Goal: Transaction & Acquisition: Obtain resource

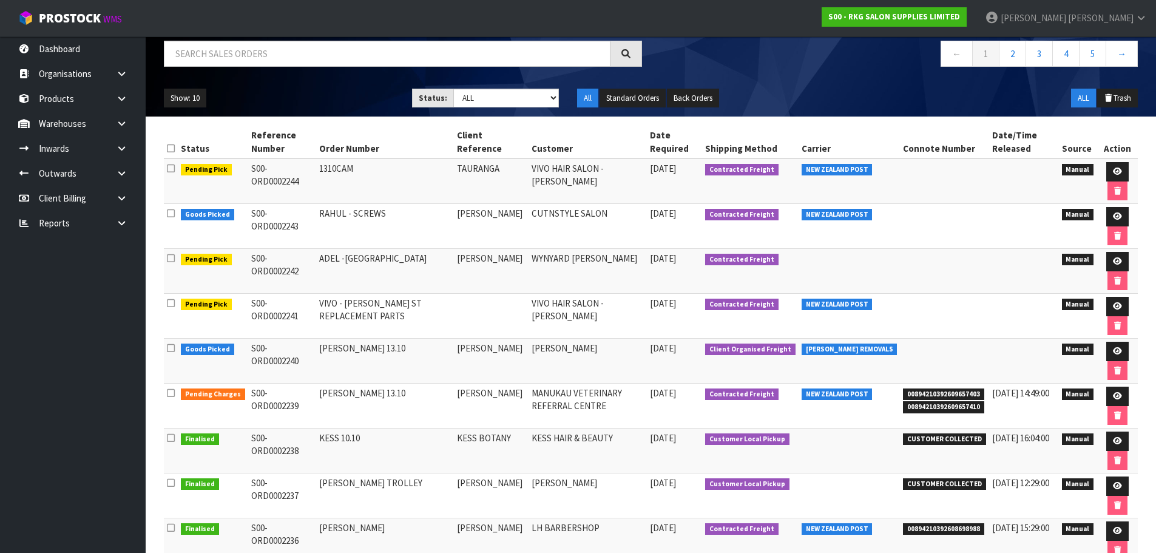
scroll to position [121, 0]
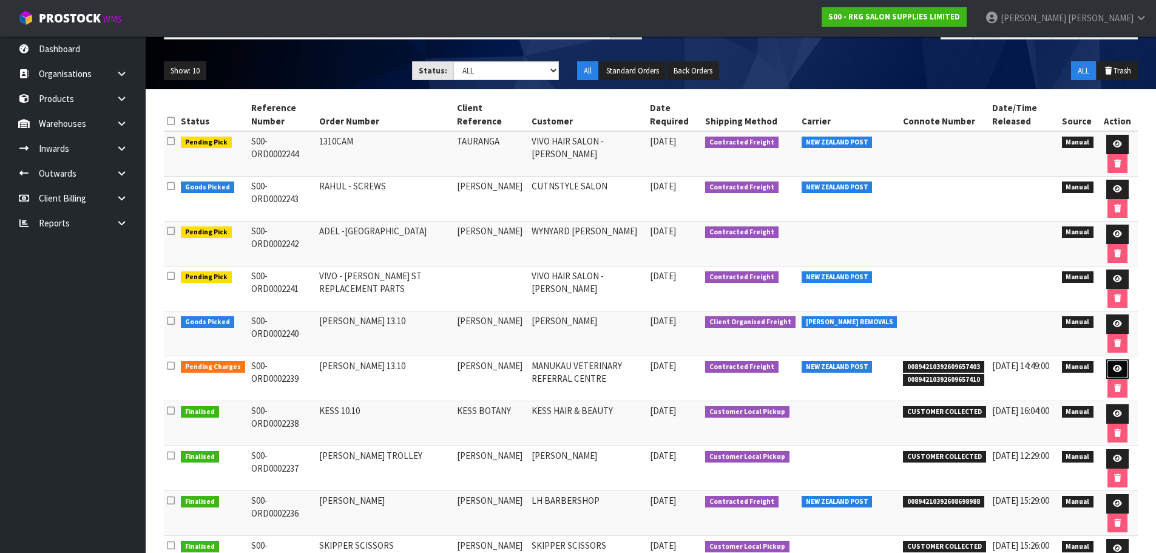
click at [1114, 368] on icon at bounding box center [1117, 369] width 9 height 8
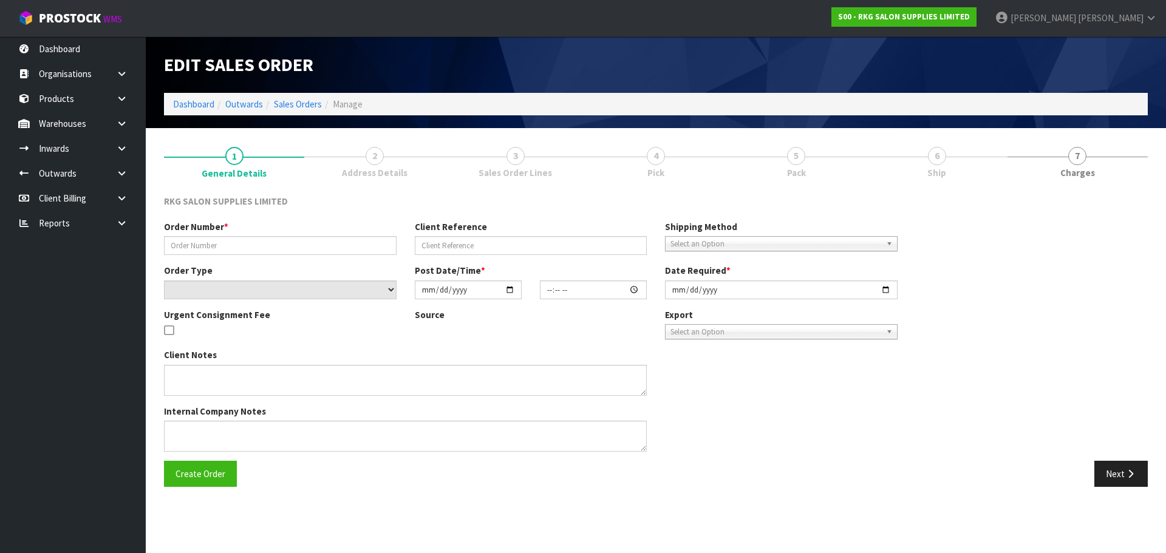
type input "[PERSON_NAME] 13.10"
type input "[PERSON_NAME]"
select select "number:0"
type input "[DATE]"
type input "00:00:00.000"
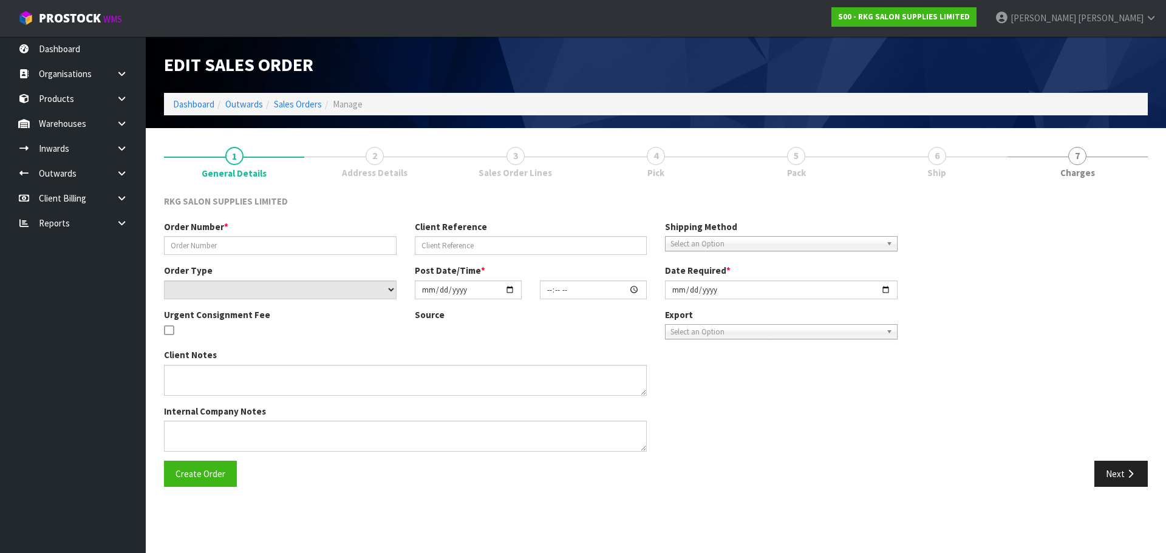
type input "[DATE]"
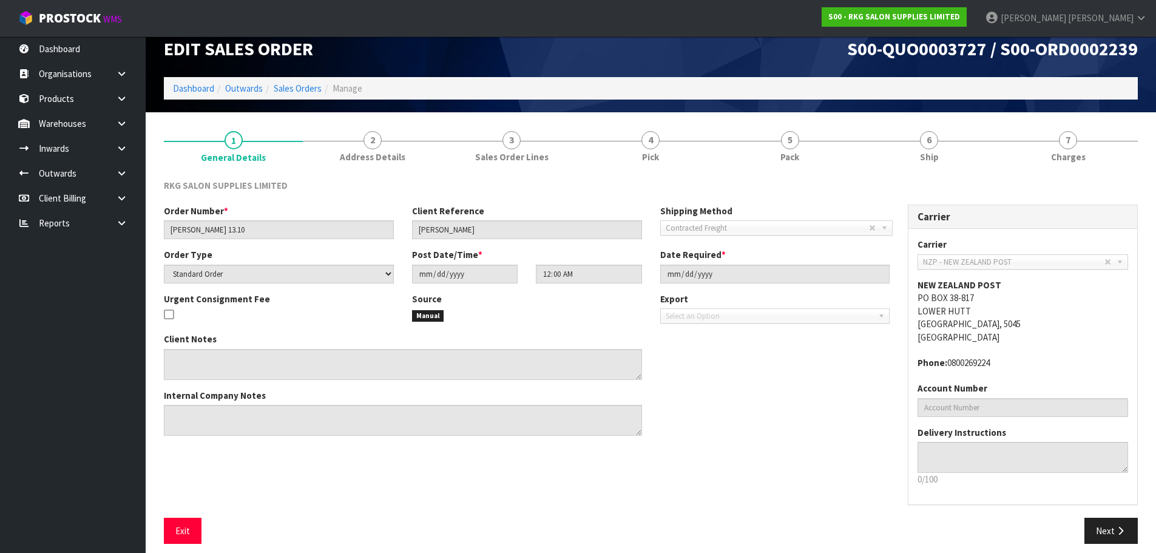
scroll to position [25, 0]
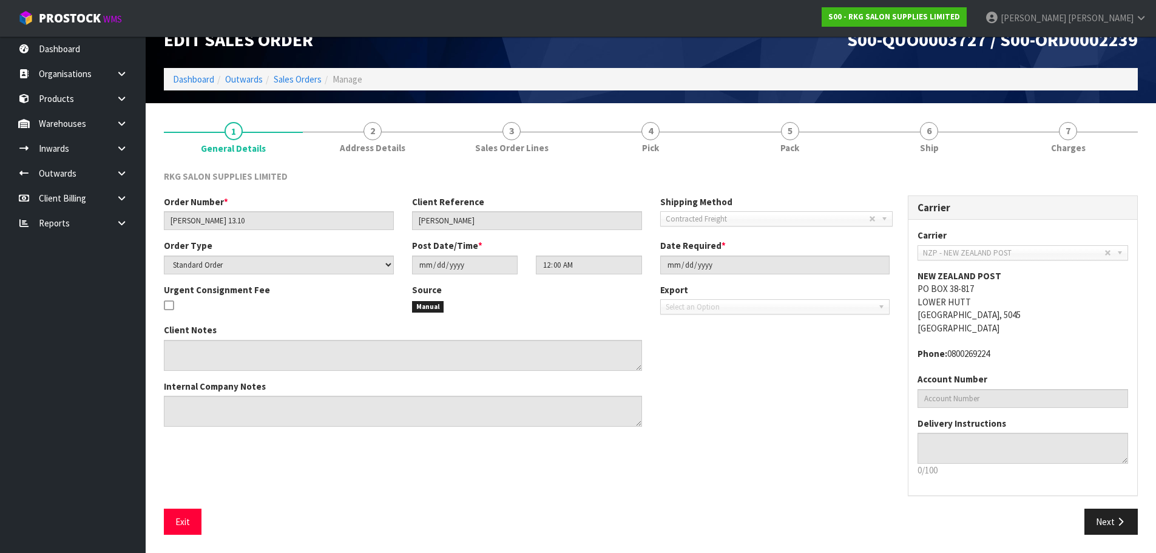
click at [925, 135] on span "6" at bounding box center [929, 131] width 18 height 18
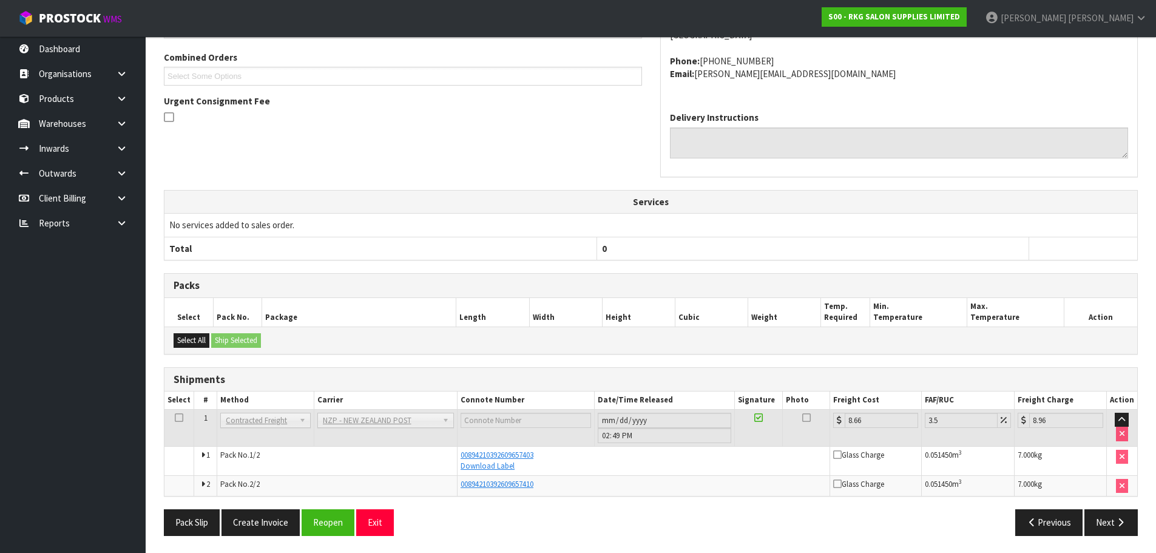
scroll to position [267, 0]
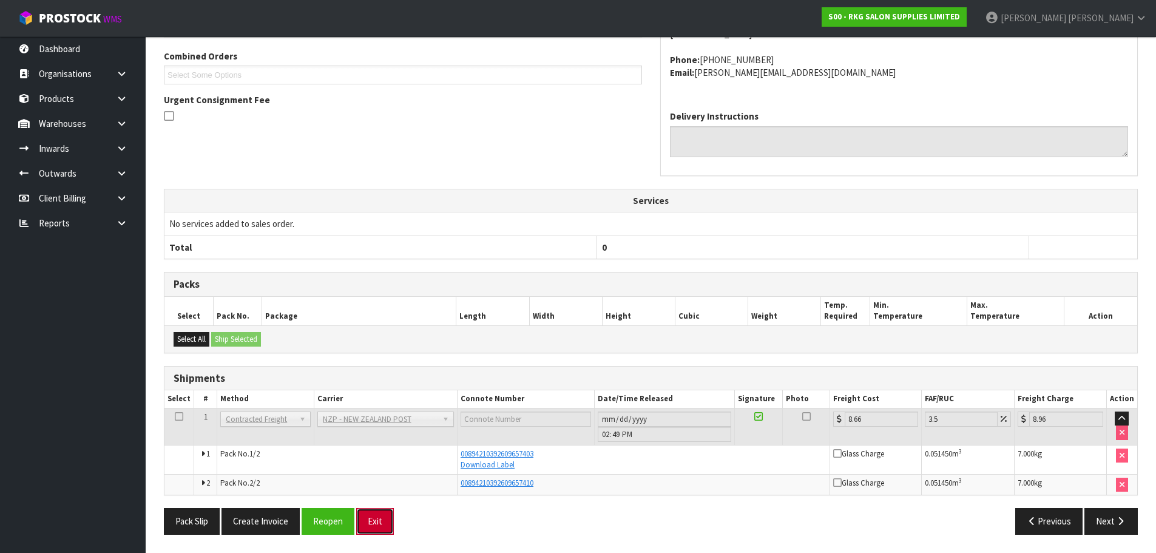
drag, startPoint x: 381, startPoint y: 521, endPoint x: 576, endPoint y: 387, distance: 236.6
click at [380, 521] on button "Exit" at bounding box center [375, 521] width 38 height 26
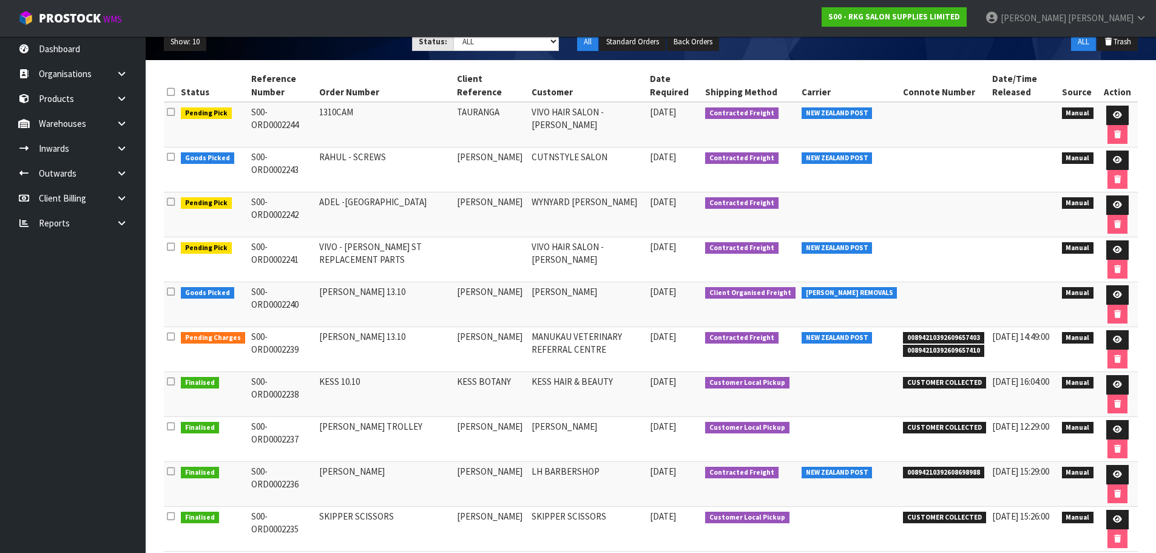
scroll to position [182, 0]
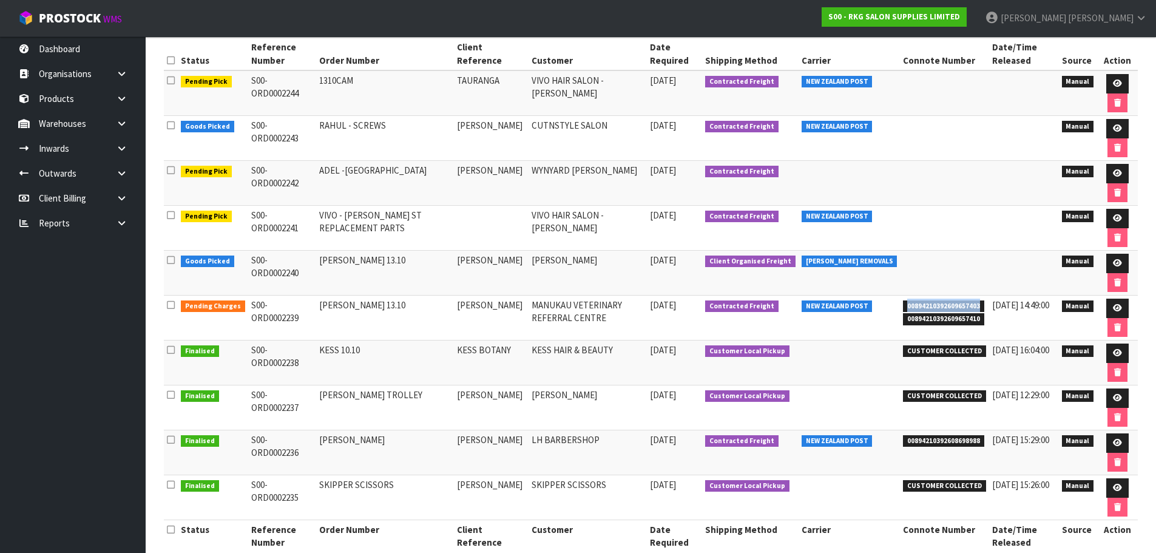
drag, startPoint x: 896, startPoint y: 305, endPoint x: 977, endPoint y: 305, distance: 80.7
click at [977, 305] on td "00894210392609657403 00894210392609657410" at bounding box center [944, 318] width 89 height 45
copy span "00894210392609657403"
click at [1115, 177] on icon at bounding box center [1117, 173] width 9 height 8
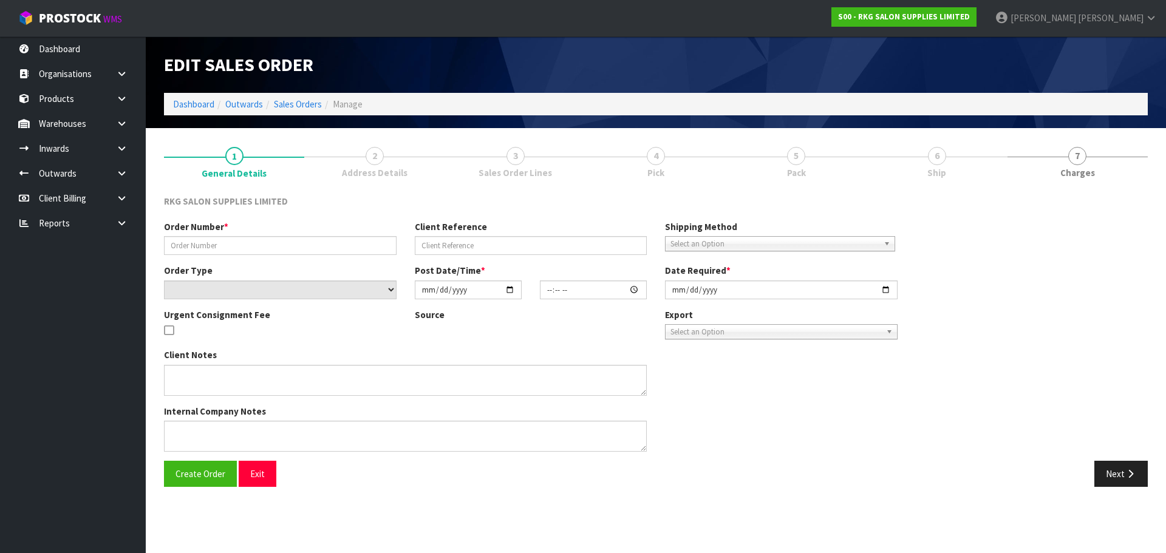
type input "ADEL -WYNYARD"
type input "ADEL AL-OMOUSH"
select select "number:0"
type input "[DATE]"
type input "00:00:00.000"
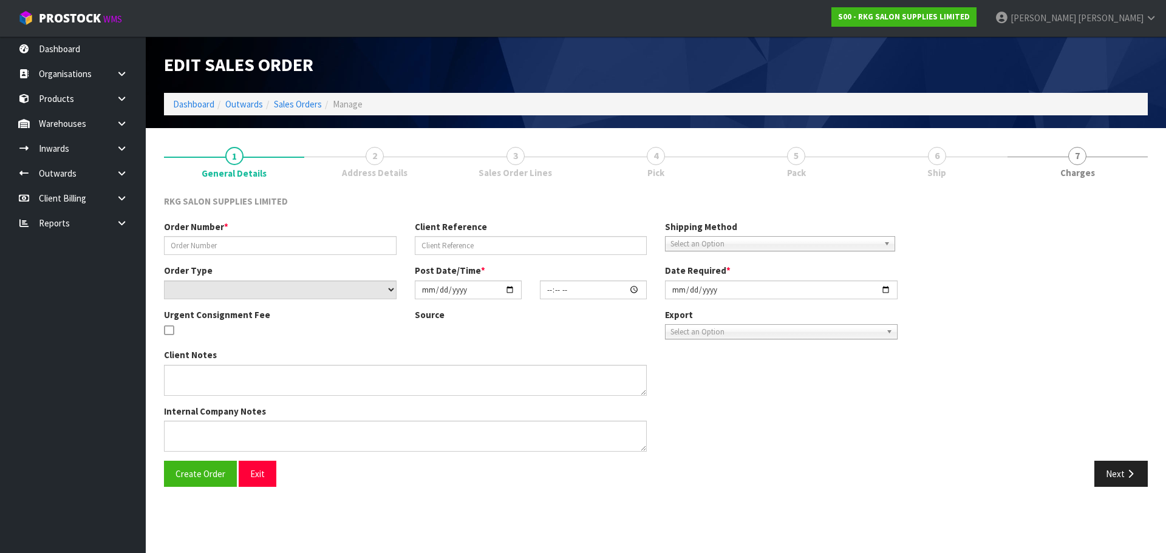
type input "2025-10-14"
type textarea "CHECK FIRST WHICH IS CHEAPER TO SEND"
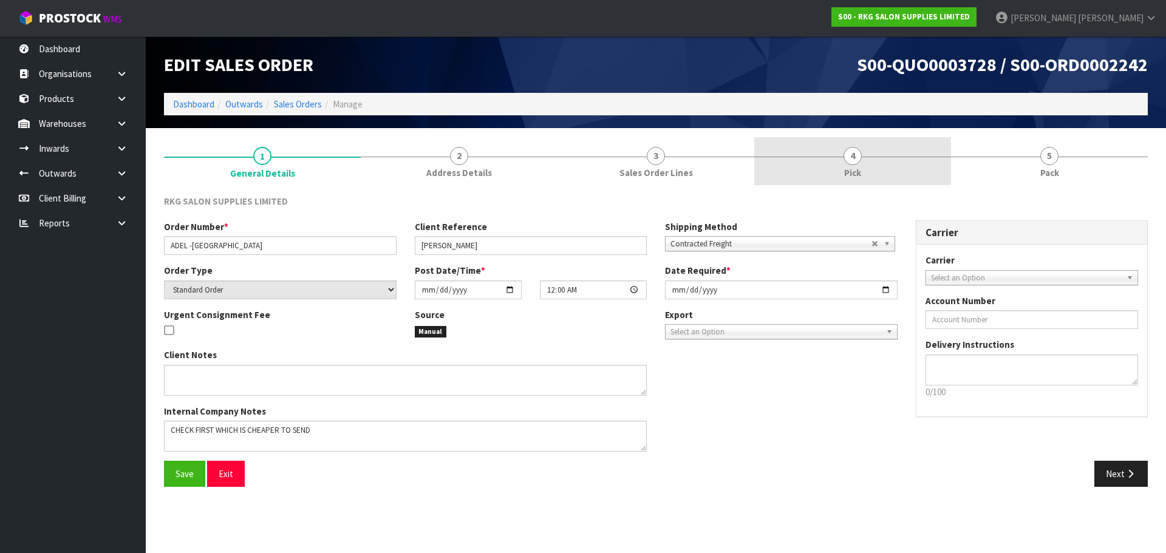
click at [851, 160] on span "4" at bounding box center [852, 156] width 18 height 18
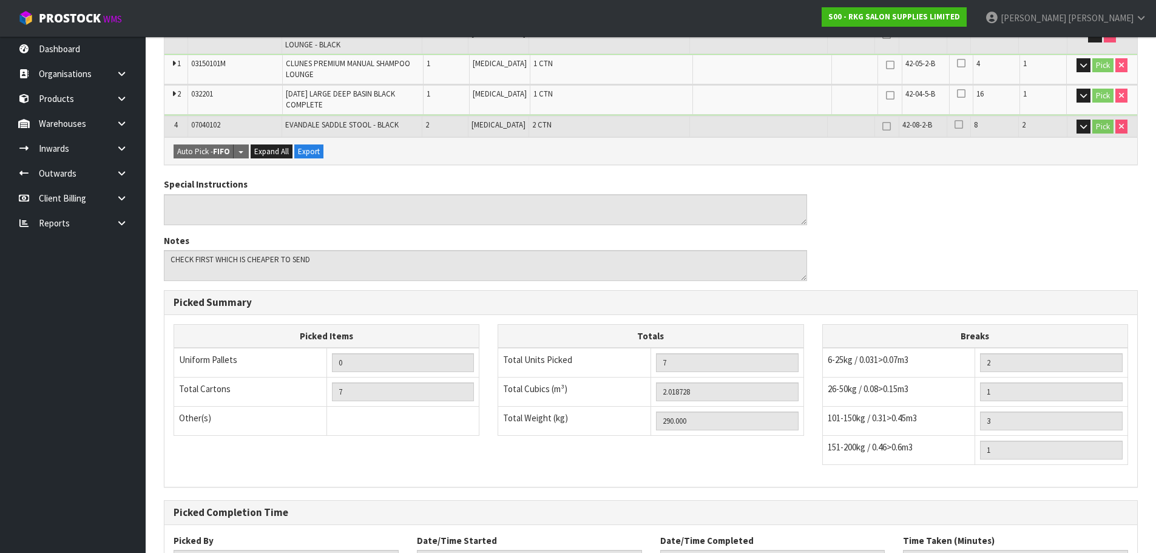
scroll to position [413, 0]
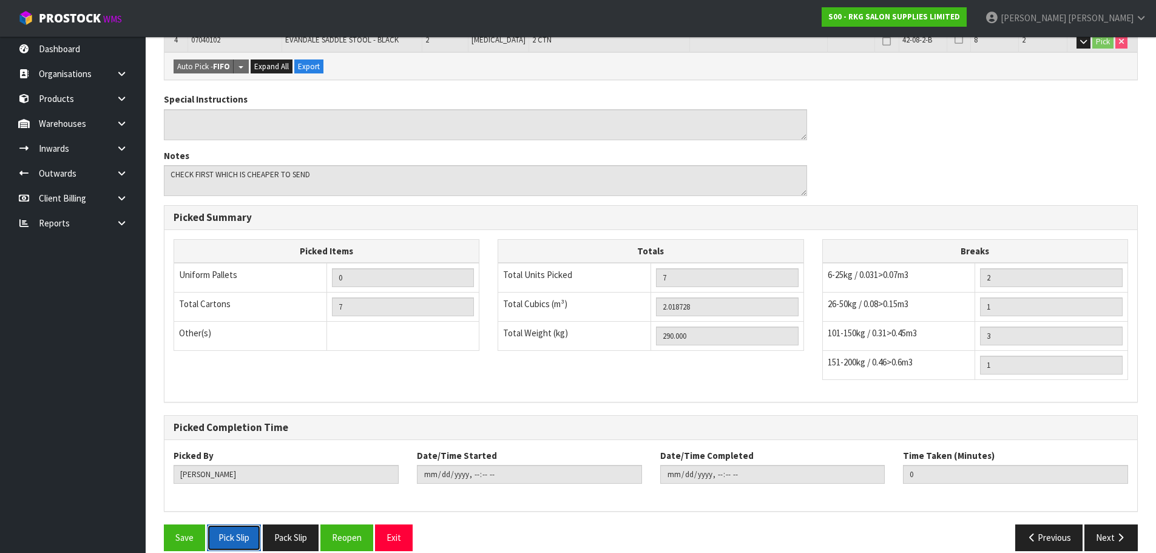
click at [231, 525] on button "Pick Slip" at bounding box center [234, 538] width 54 height 26
click at [397, 525] on button "Exit" at bounding box center [394, 538] width 38 height 26
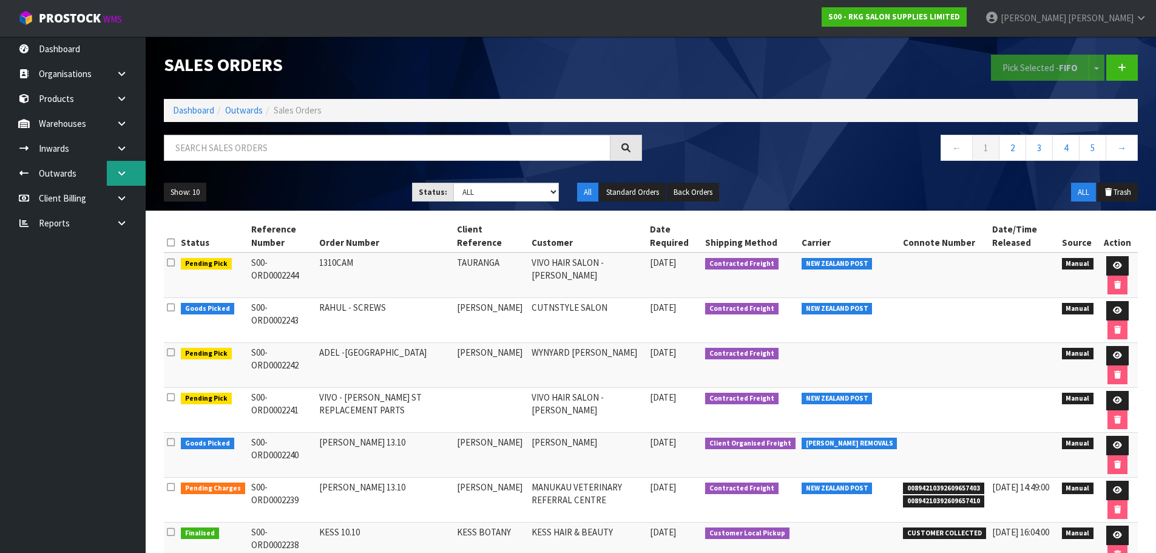
click at [120, 171] on icon at bounding box center [122, 173] width 12 height 9
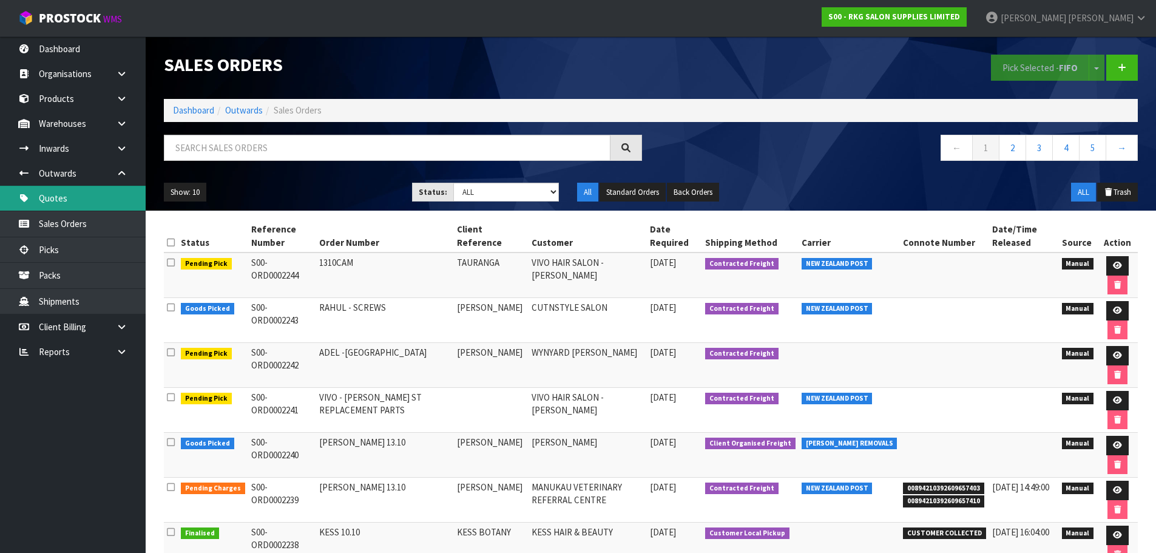
click at [62, 200] on link "Quotes" at bounding box center [73, 198] width 146 height 25
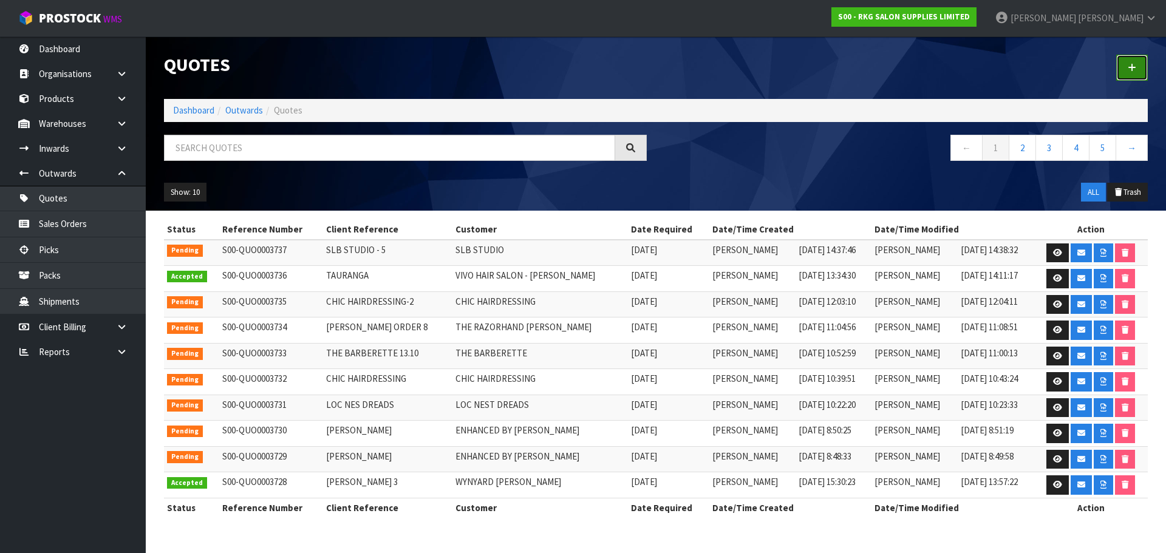
click at [1134, 66] on icon at bounding box center [1131, 67] width 8 height 9
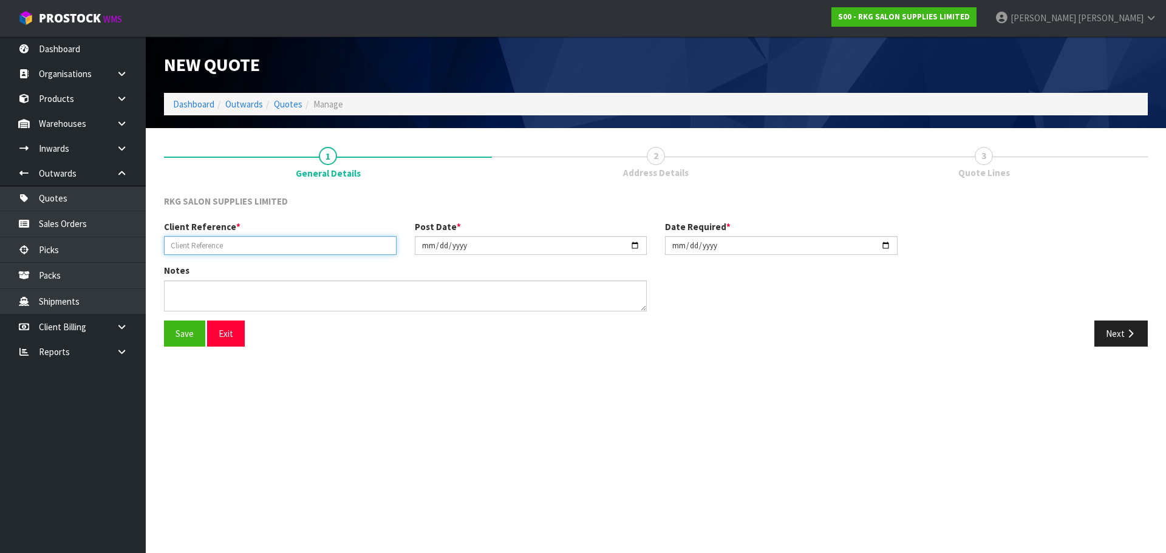
click at [263, 250] on input "text" at bounding box center [280, 245] width 233 height 19
type input "[PERSON_NAME]"
click at [185, 328] on button "Save" at bounding box center [184, 334] width 41 height 26
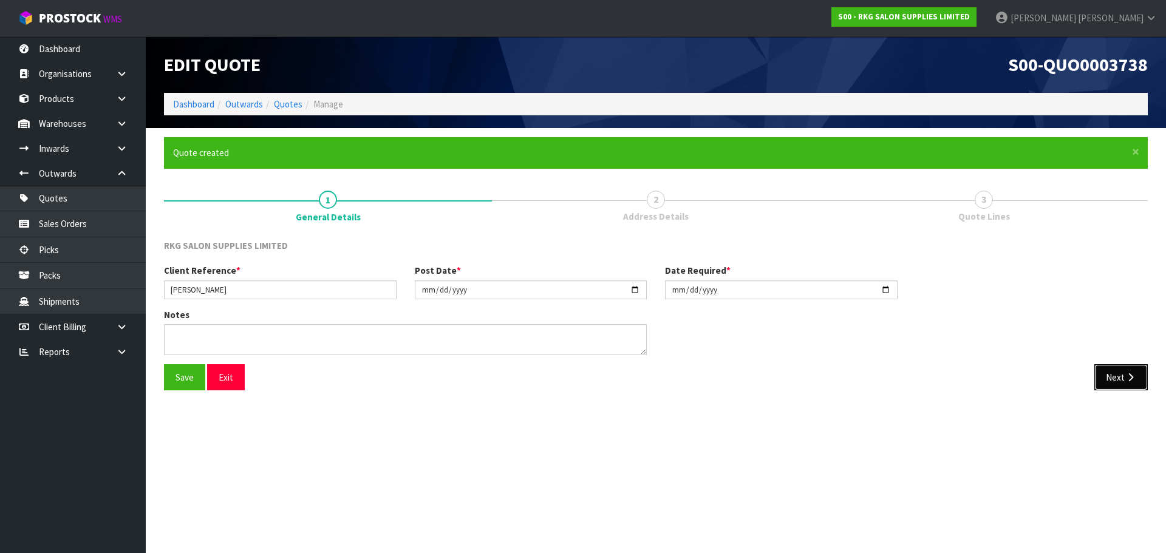
click at [1108, 381] on button "Next" at bounding box center [1120, 377] width 53 height 26
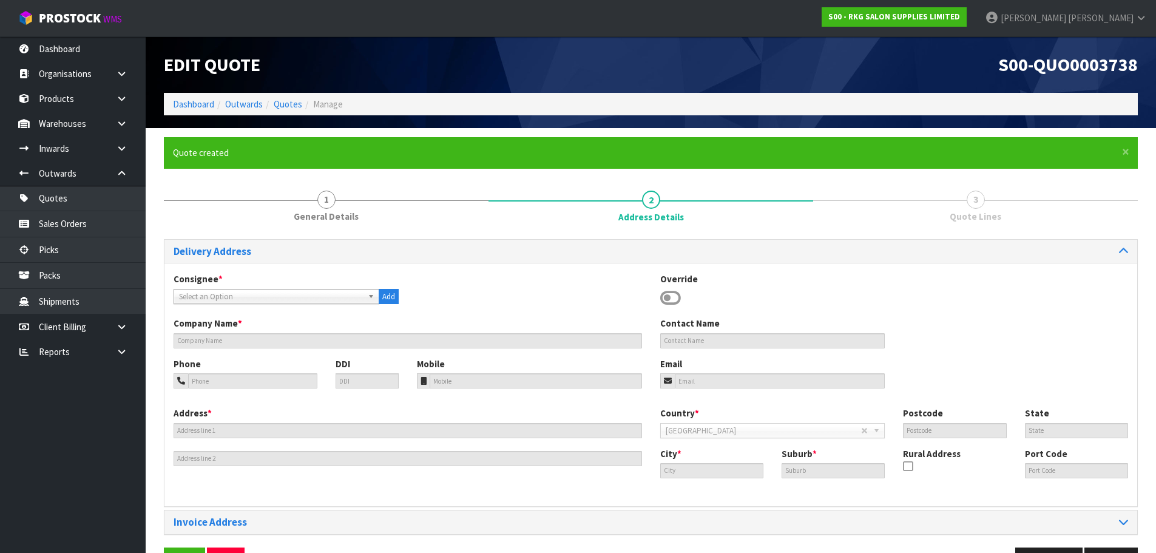
click at [670, 300] on icon at bounding box center [670, 298] width 21 height 18
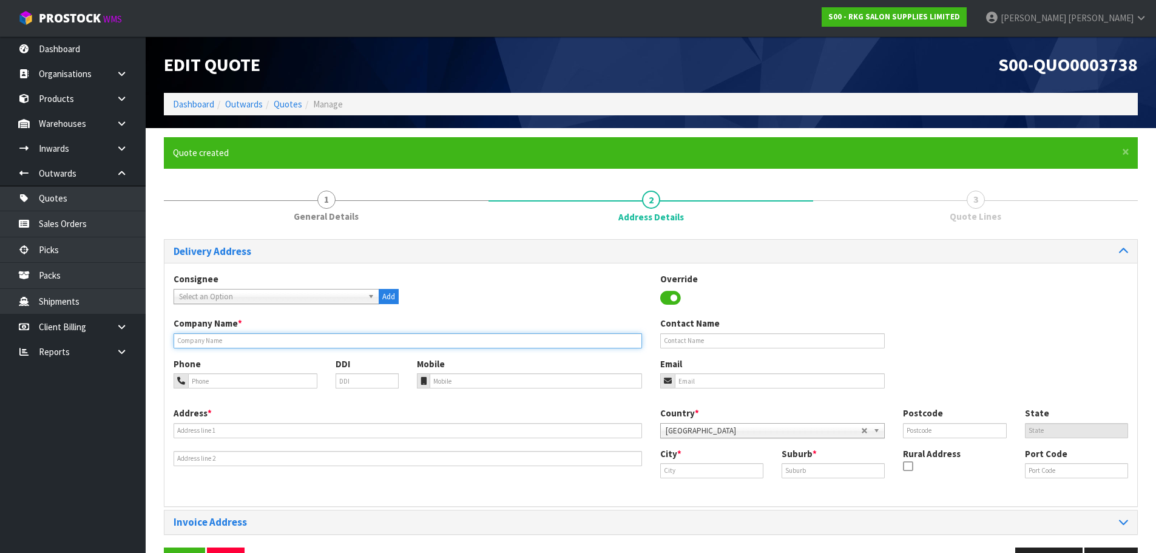
click at [208, 341] on input "text" at bounding box center [408, 340] width 469 height 15
type input "[PERSON_NAME]"
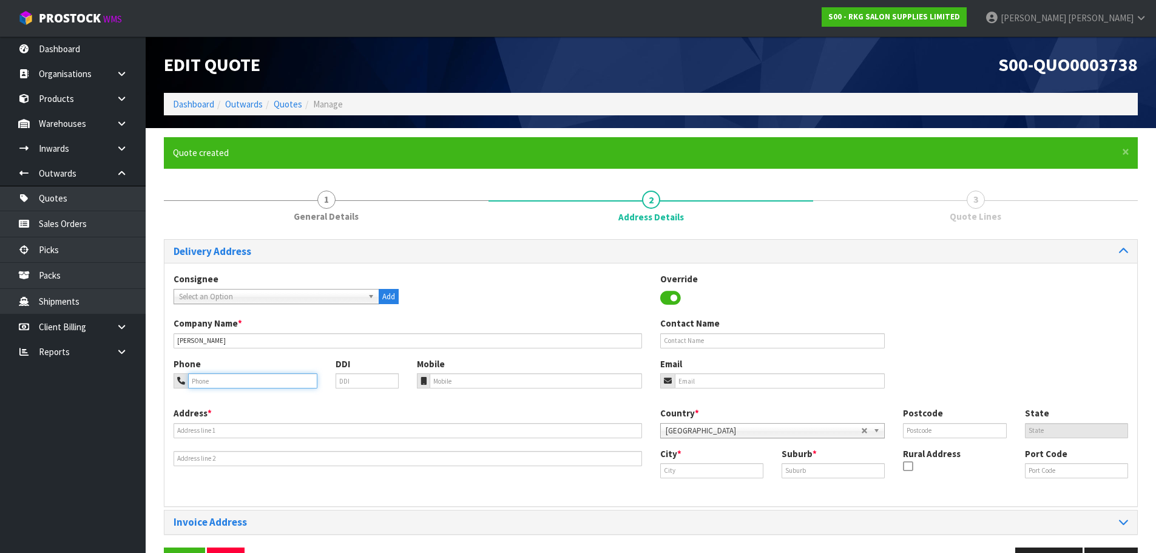
click at [199, 379] on input "tel" at bounding box center [252, 380] width 129 height 15
type input "022-466-1305"
click at [702, 379] on input "email" at bounding box center [780, 380] width 211 height 15
click at [702, 379] on input "[EMAIL_ADDRESS][DOMAIN_NAME]" at bounding box center [780, 380] width 211 height 15
type input "[EMAIL_ADDRESS][DOMAIN_NAME]"
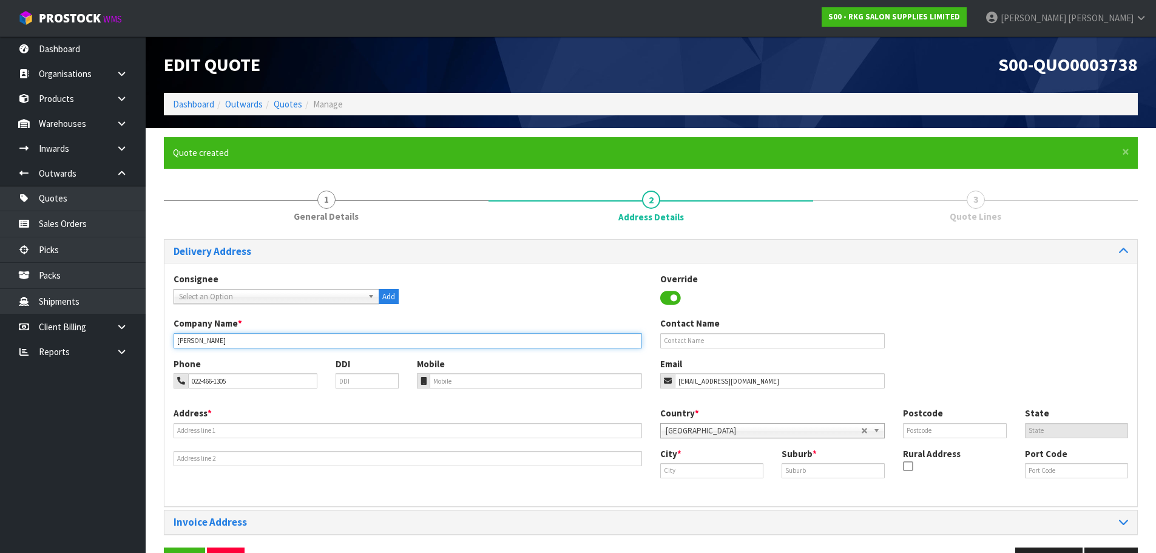
drag, startPoint x: 277, startPoint y: 345, endPoint x: 174, endPoint y: 338, distance: 103.4
click at [174, 338] on input "[PERSON_NAME]" at bounding box center [408, 340] width 469 height 15
type input "LUXE SCULPT"
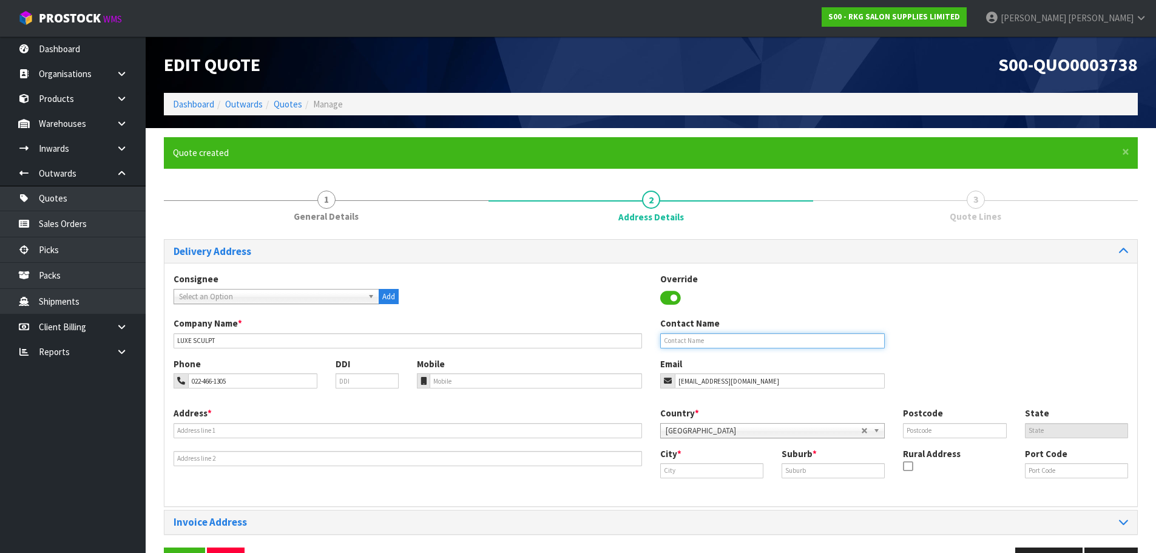
click at [727, 338] on input "text" at bounding box center [772, 340] width 225 height 15
type input "[PERSON_NAME]"
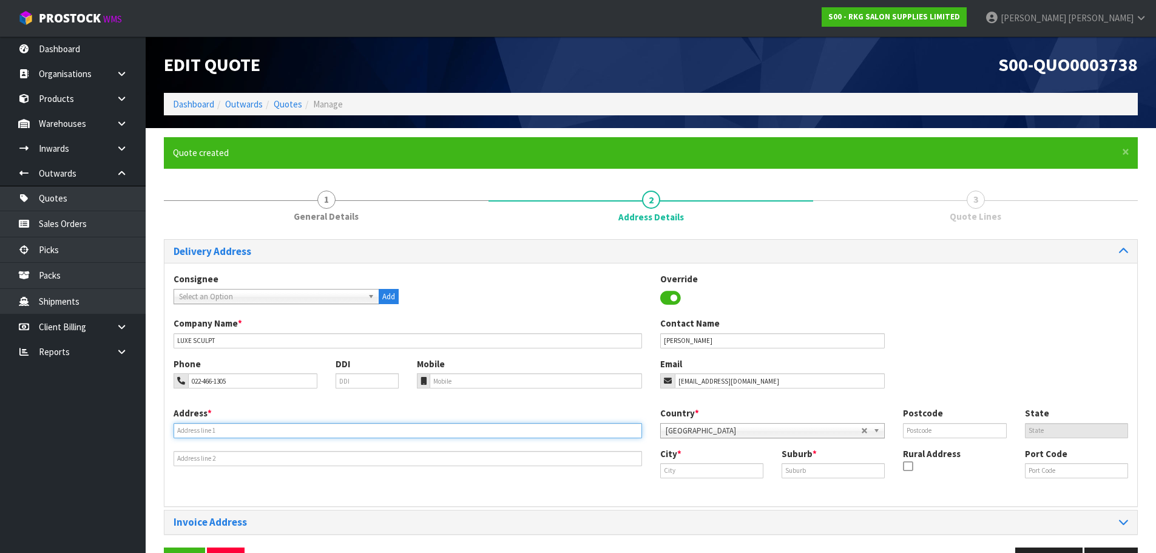
click at [270, 429] on input "text" at bounding box center [408, 430] width 469 height 15
type input "[STREET_ADDRESS]"
click at [698, 467] on input "text" at bounding box center [711, 470] width 103 height 15
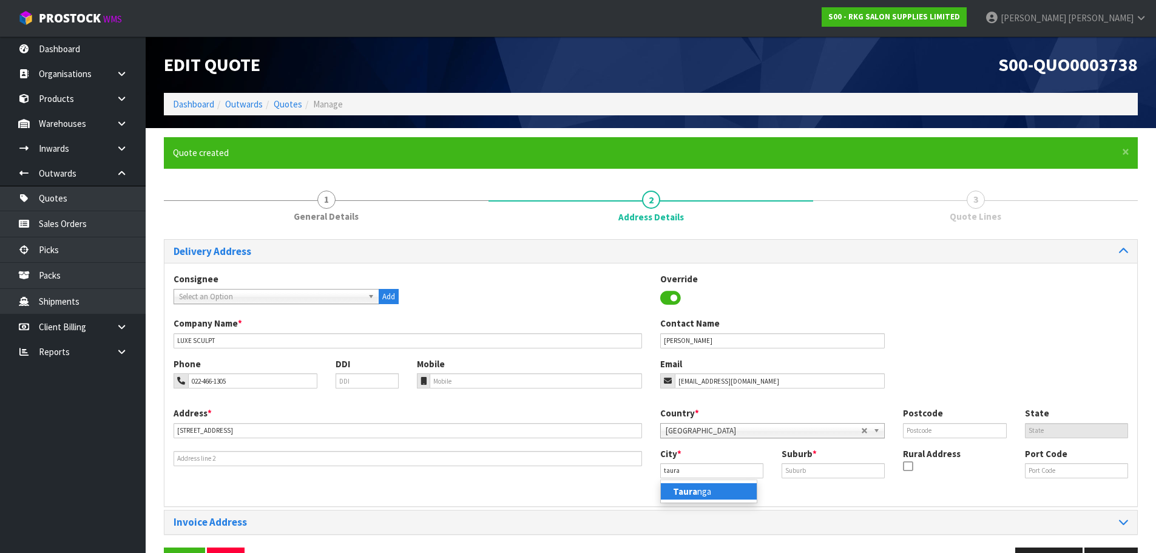
click at [692, 487] on strong "Taura" at bounding box center [685, 492] width 24 height 12
type input "[GEOGRAPHIC_DATA]"
click at [793, 474] on input "text" at bounding box center [833, 470] width 103 height 15
type input "PYES PA"
click at [930, 432] on input "text" at bounding box center [954, 430] width 103 height 15
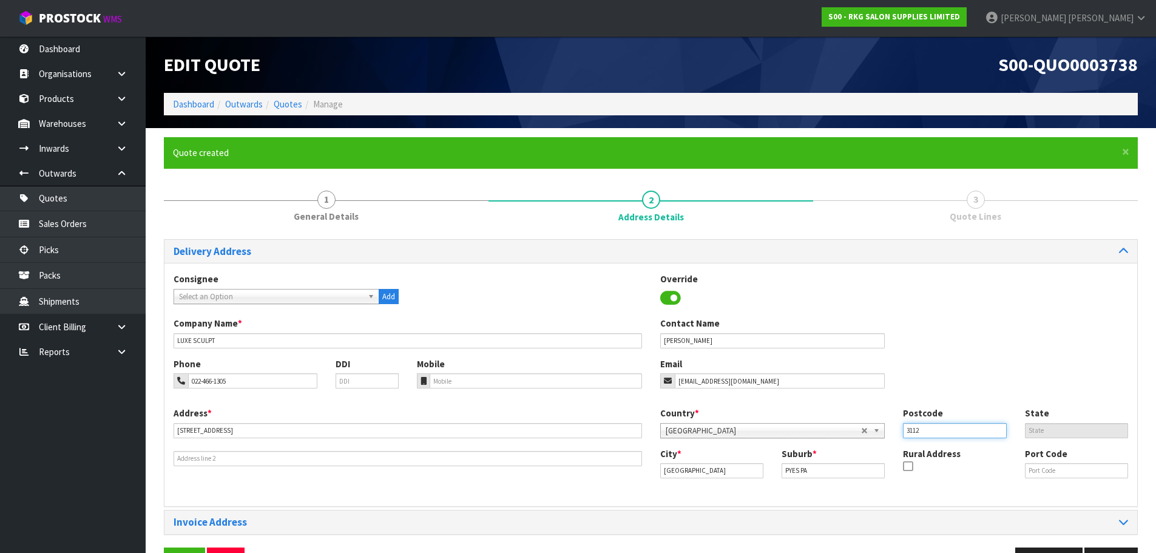
type input "3112"
click at [964, 334] on div "Company Name * LUXE SCULPT Contact Name [PERSON_NAME]" at bounding box center [651, 337] width 973 height 40
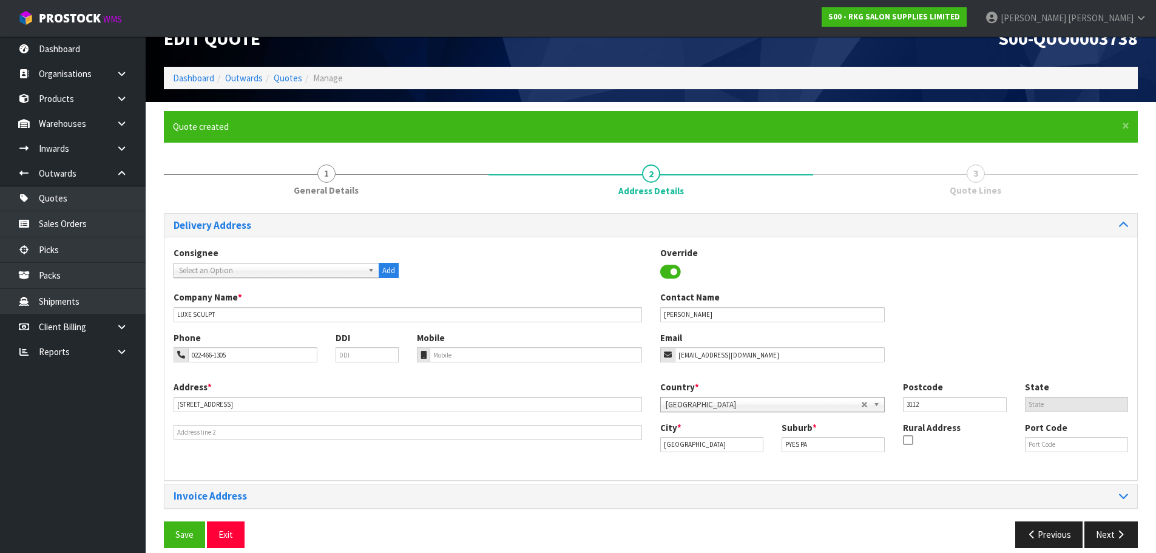
scroll to position [39, 0]
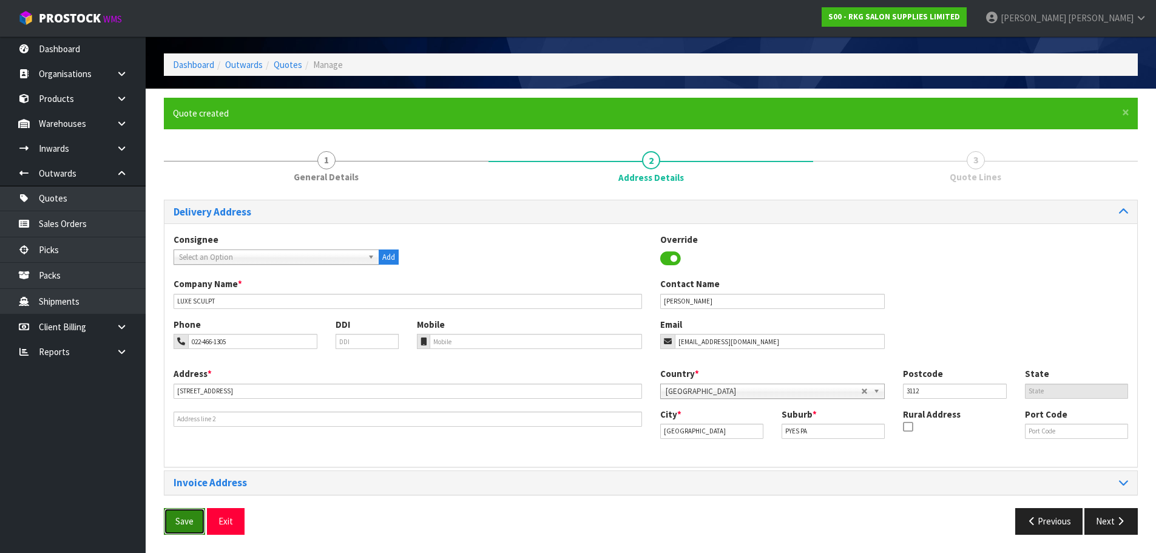
click at [183, 525] on button "Save" at bounding box center [184, 521] width 41 height 26
click at [1105, 521] on button "Next" at bounding box center [1111, 521] width 53 height 26
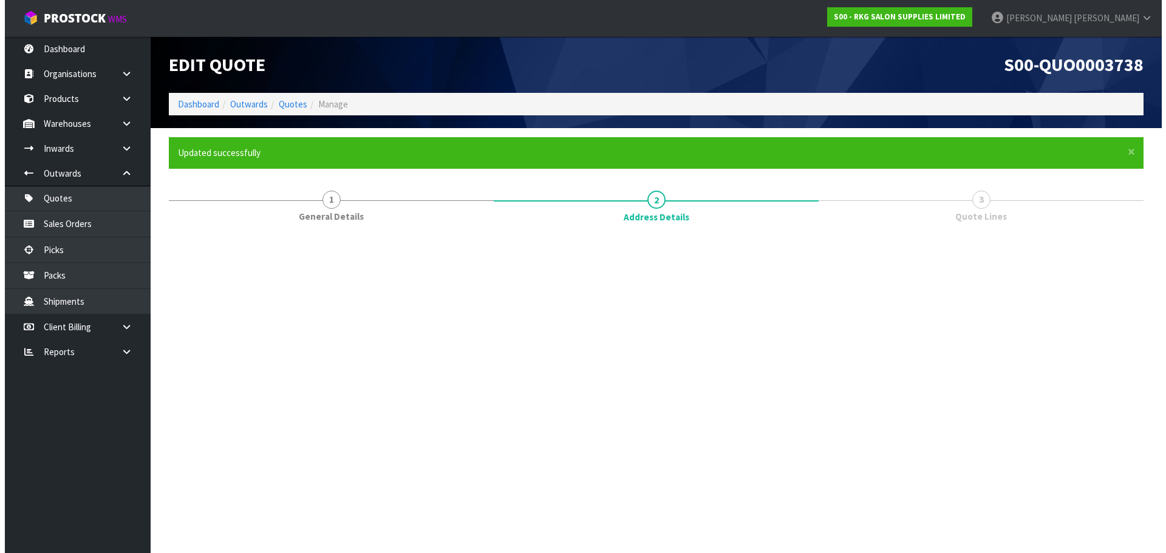
scroll to position [0, 0]
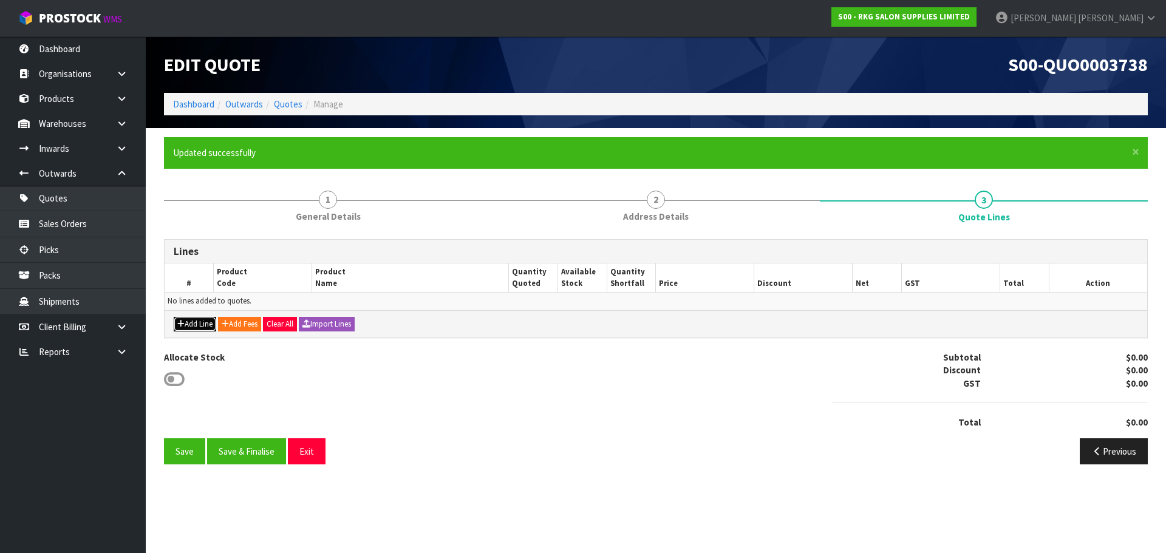
click at [202, 325] on button "Add Line" at bounding box center [195, 324] width 42 height 15
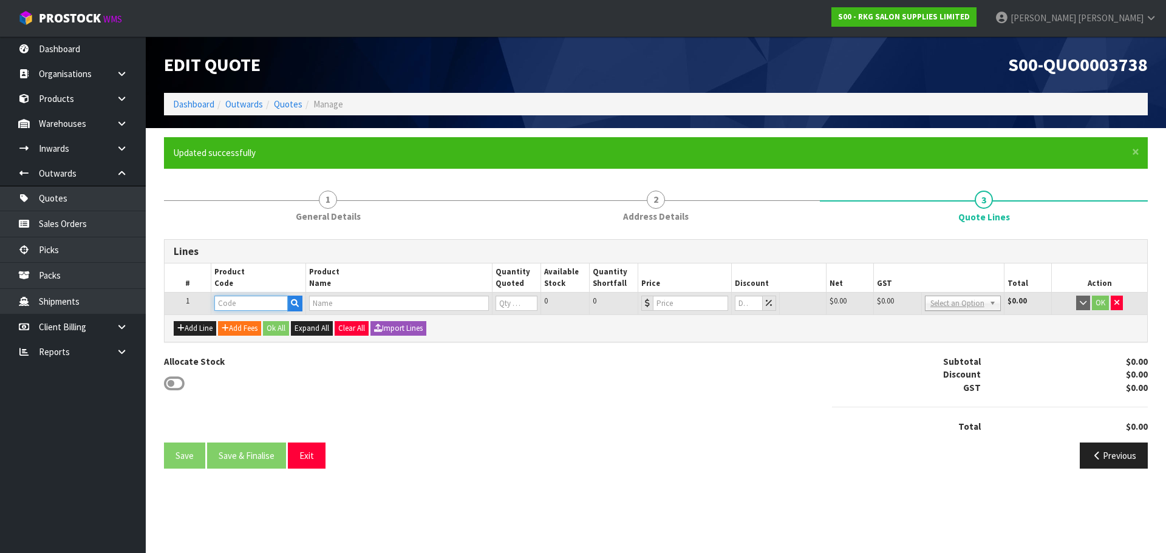
click at [237, 303] on input "text" at bounding box center [250, 303] width 73 height 15
click at [225, 304] on input "text" at bounding box center [250, 303] width 73 height 15
type input "0912"
click at [237, 324] on strong "0912" at bounding box center [236, 324] width 19 height 12
type input "09120110"
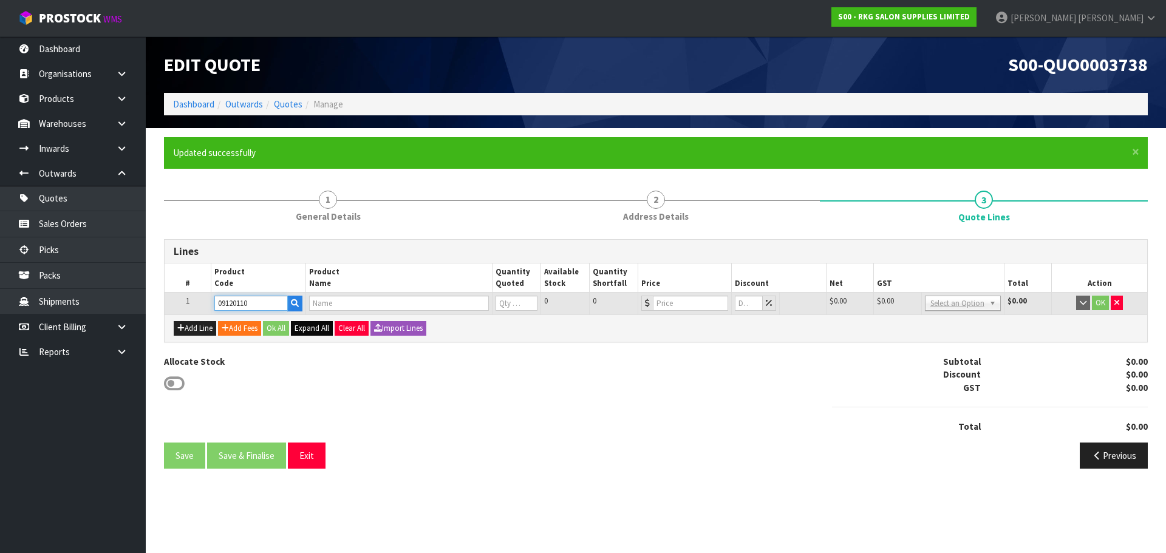
type input "DUNEDIN FULL ELECTRIC BED - BLACK"
type input "0"
type input "1995"
type input "0"
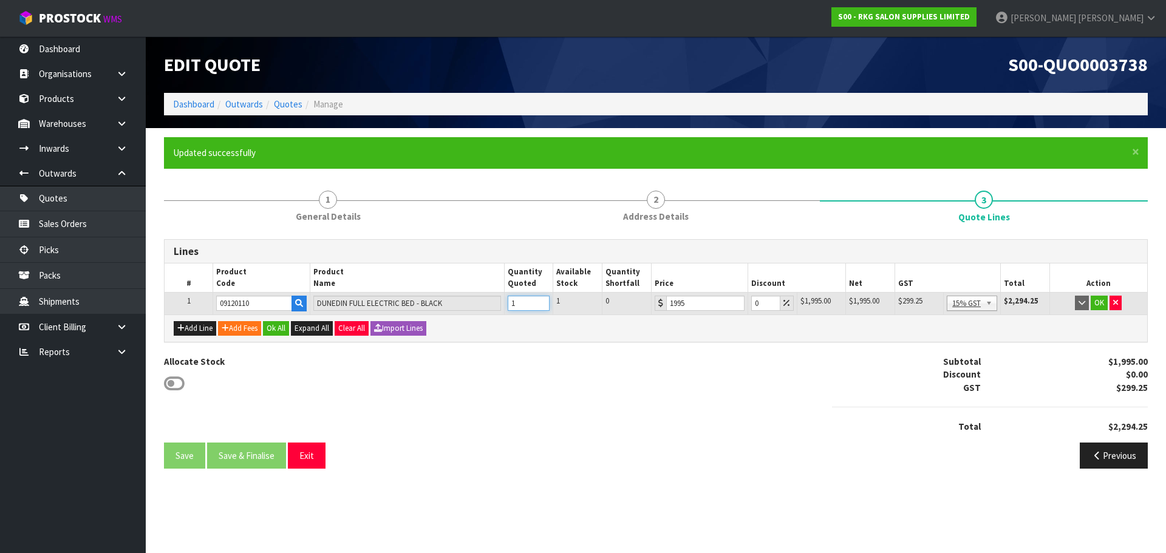
type input "1"
click at [540, 300] on input "1" at bounding box center [529, 303] width 42 height 15
click at [755, 304] on input "0" at bounding box center [765, 303] width 29 height 15
type input "3"
type input "20"
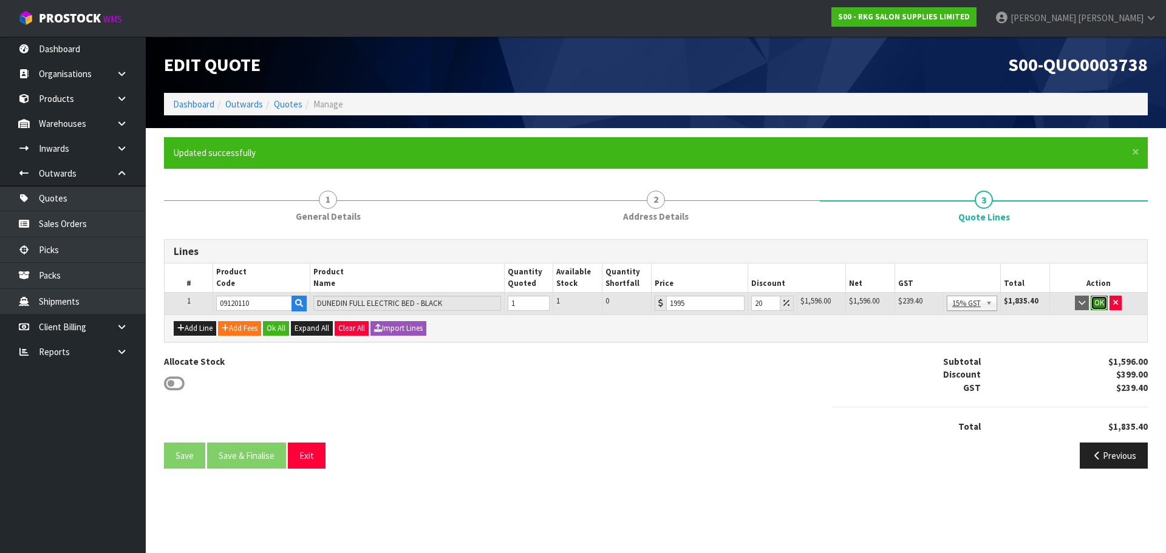
click at [1102, 306] on button "OK" at bounding box center [1098, 303] width 17 height 15
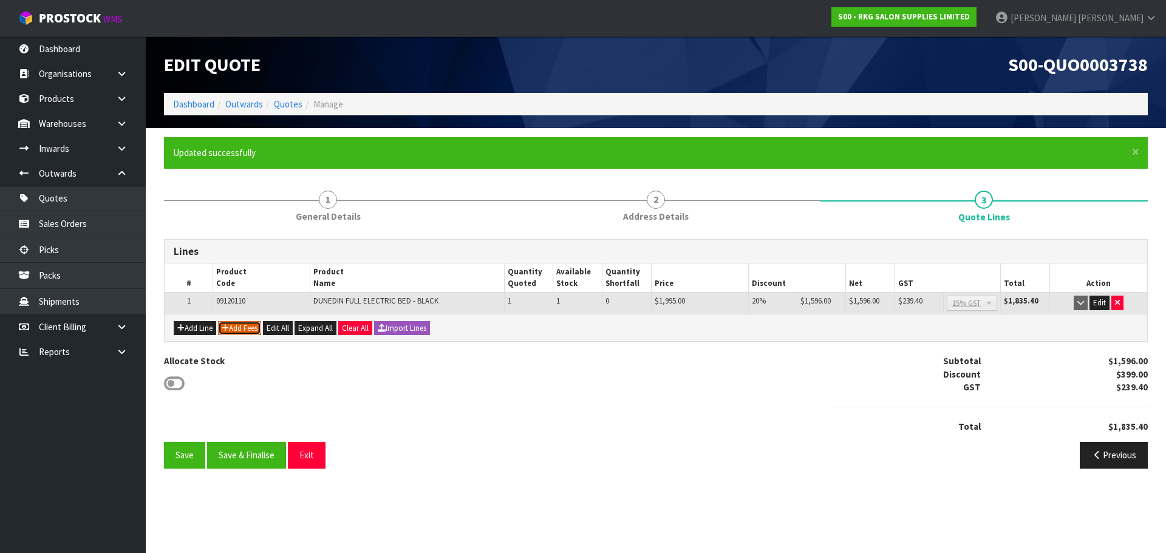
click at [245, 327] on button "Add Fees" at bounding box center [239, 328] width 43 height 15
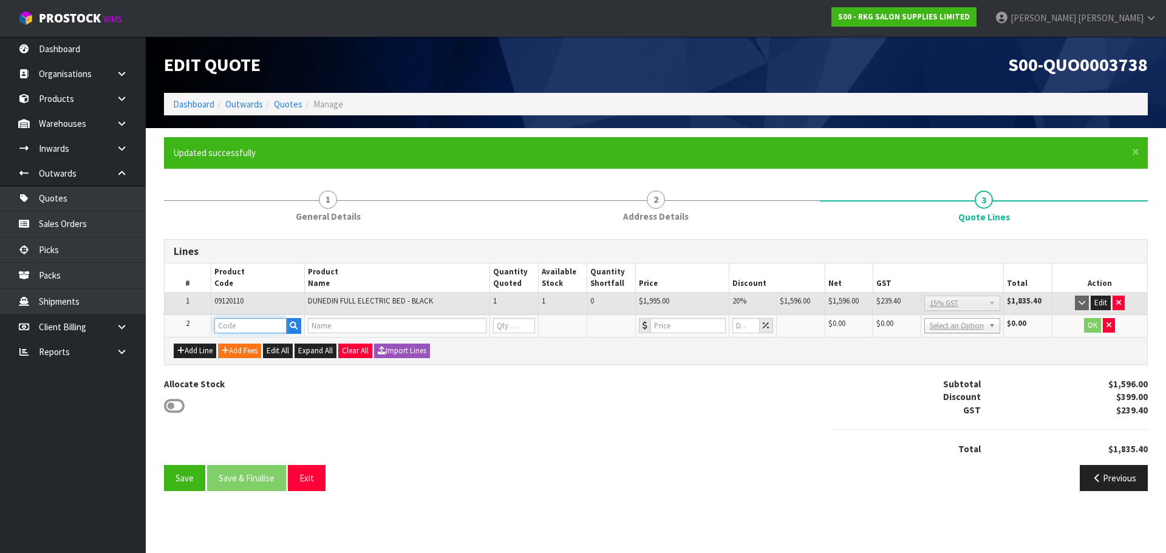
click at [245, 326] on input "text" at bounding box center [250, 325] width 72 height 15
type input "FRE"
click at [239, 343] on strong "FRE" at bounding box center [234, 347] width 15 height 12
type input "FREIGHT"
type input "FREIGHT FEE"
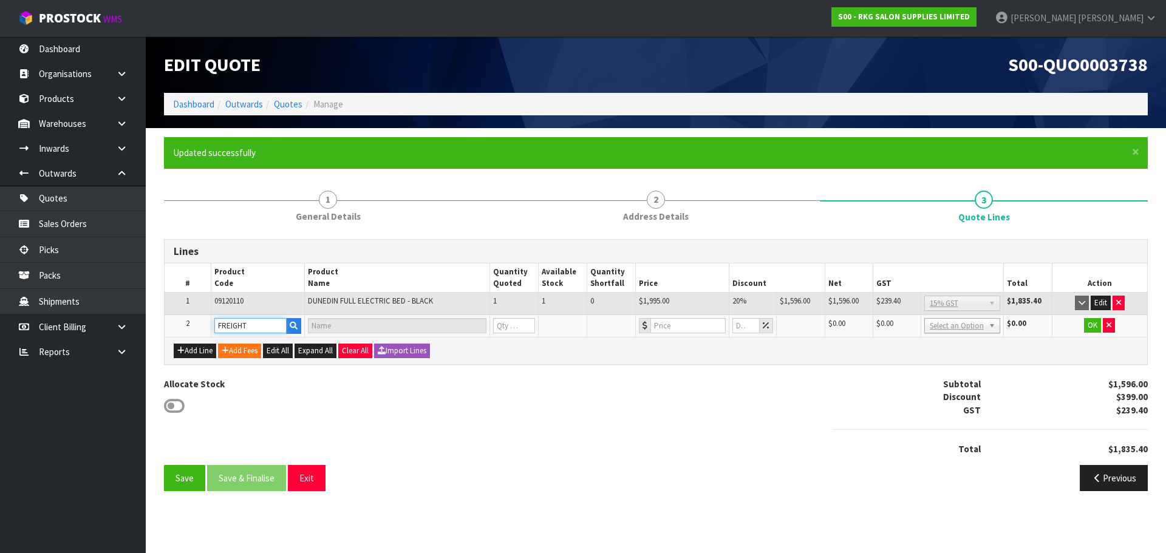
type input "1"
type input "0"
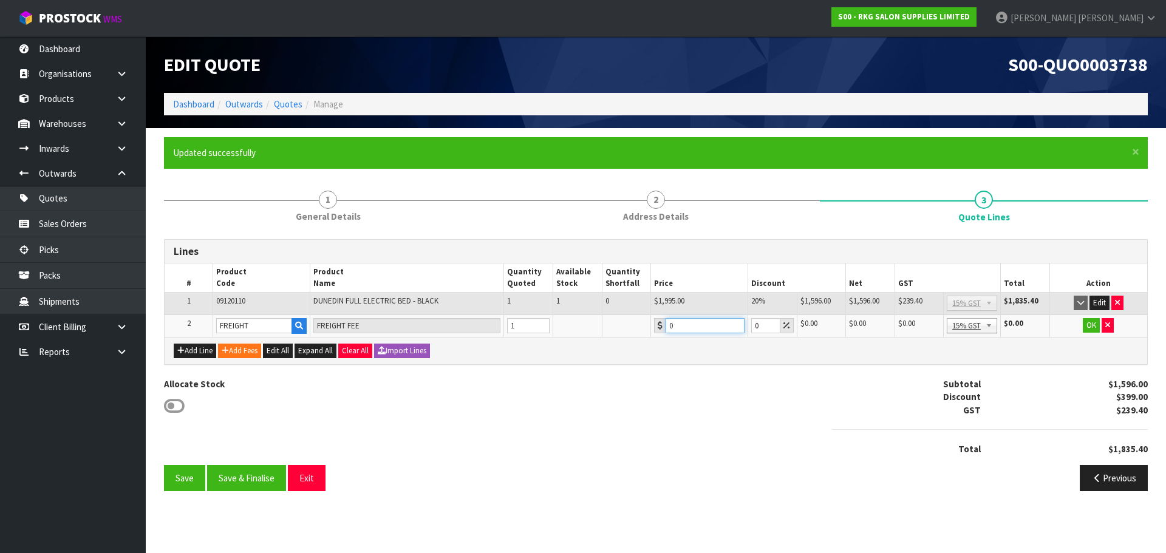
drag, startPoint x: 680, startPoint y: 325, endPoint x: 660, endPoint y: 328, distance: 20.3
click at [660, 328] on div "0" at bounding box center [699, 325] width 90 height 15
type input "255.75"
click at [1090, 326] on button "OK" at bounding box center [1090, 325] width 17 height 15
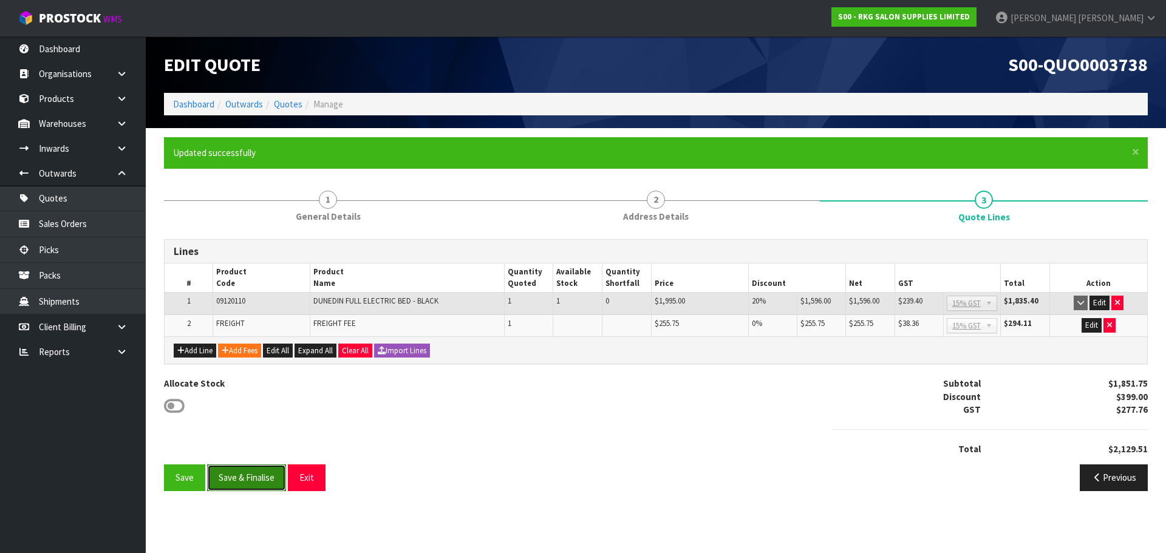
click at [256, 477] on button "Save & Finalise" at bounding box center [246, 477] width 79 height 26
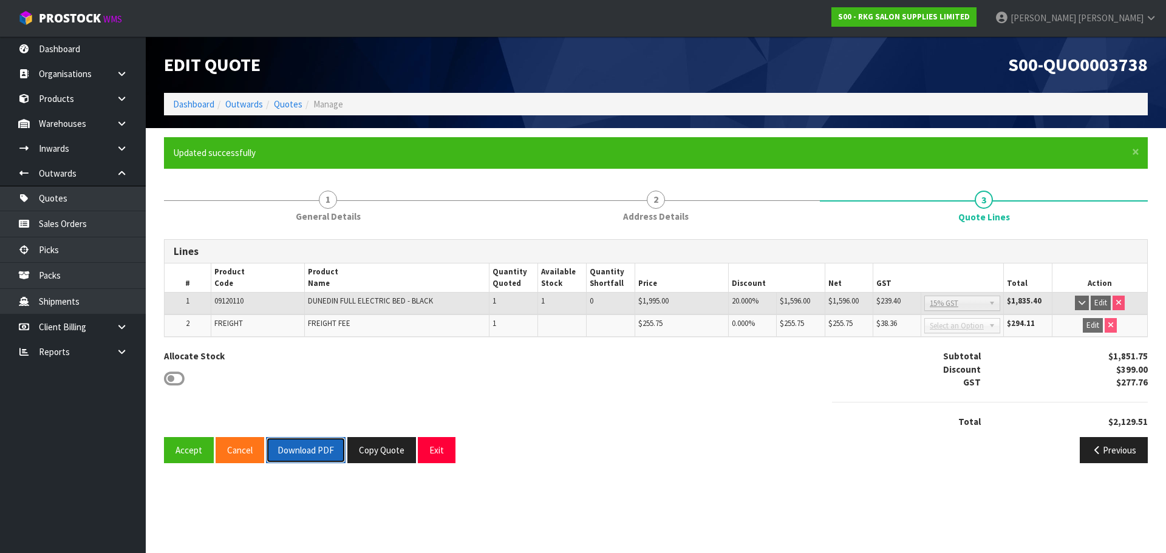
click at [305, 457] on button "Download PDF" at bounding box center [306, 450] width 80 height 26
drag, startPoint x: 440, startPoint y: 444, endPoint x: 478, endPoint y: 389, distance: 66.7
click at [440, 444] on button "Exit" at bounding box center [437, 450] width 38 height 26
